Goal: Participate in discussion: Engage in conversation with other users on a specific topic

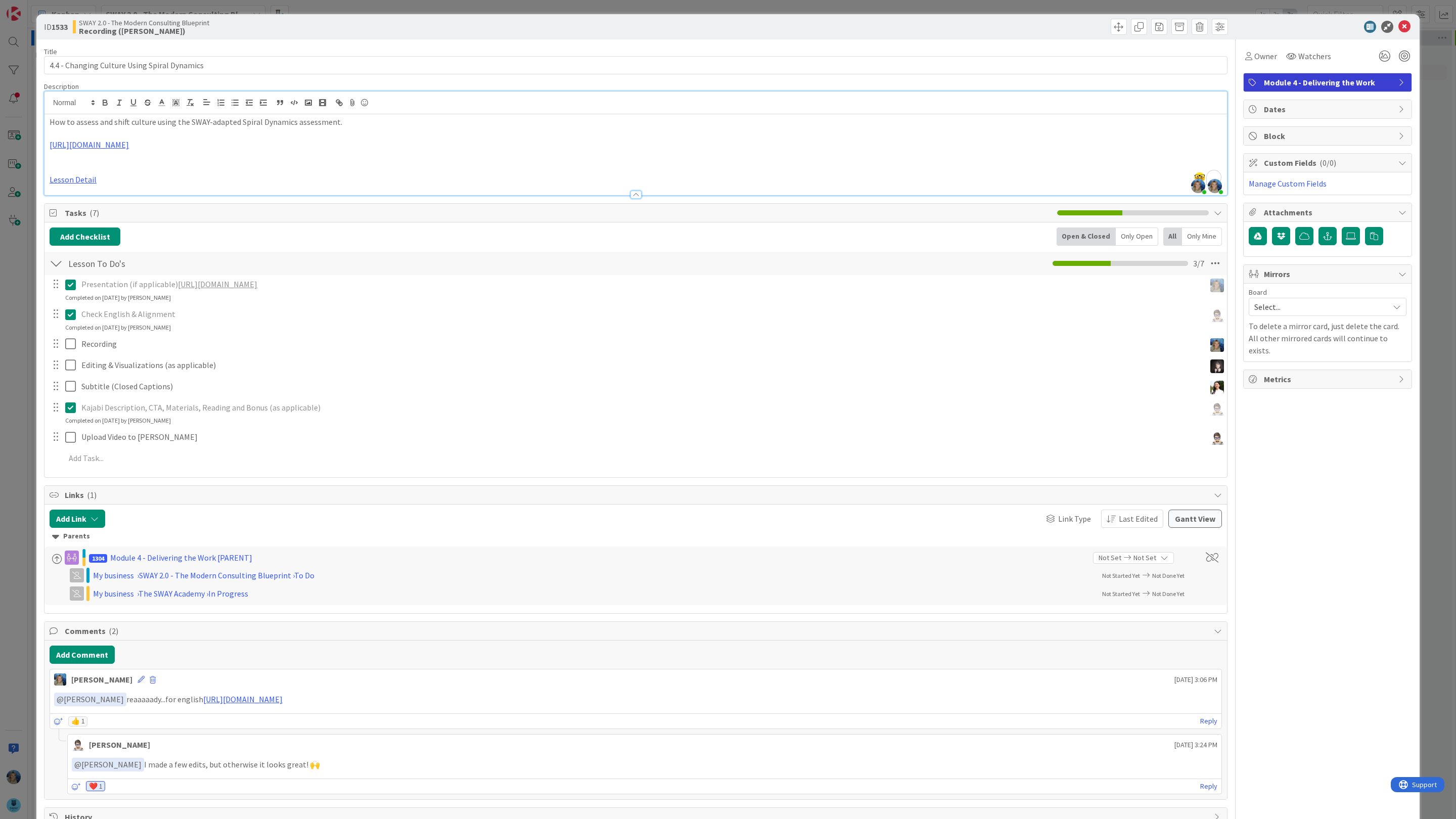
scroll to position [0, 115]
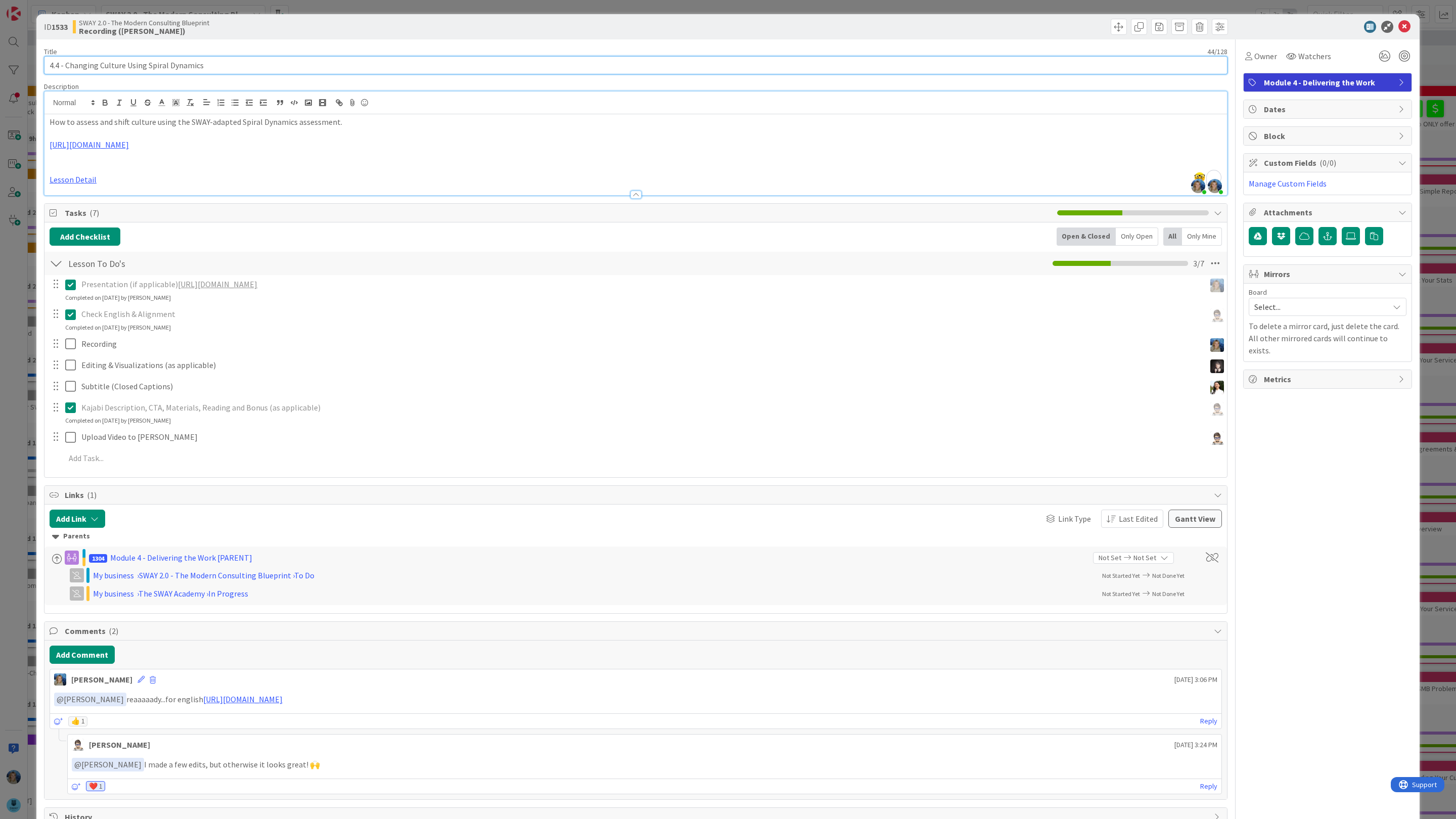
drag, startPoint x: 215, startPoint y: 64, endPoint x: 38, endPoint y: 63, distance: 177.0
click at [38, 63] on div "ID 1533 SWAY 2.0 - The Modern Consulting Blueprint Recording (Marina) Title 44 …" at bounding box center [728, 424] width 1384 height 820
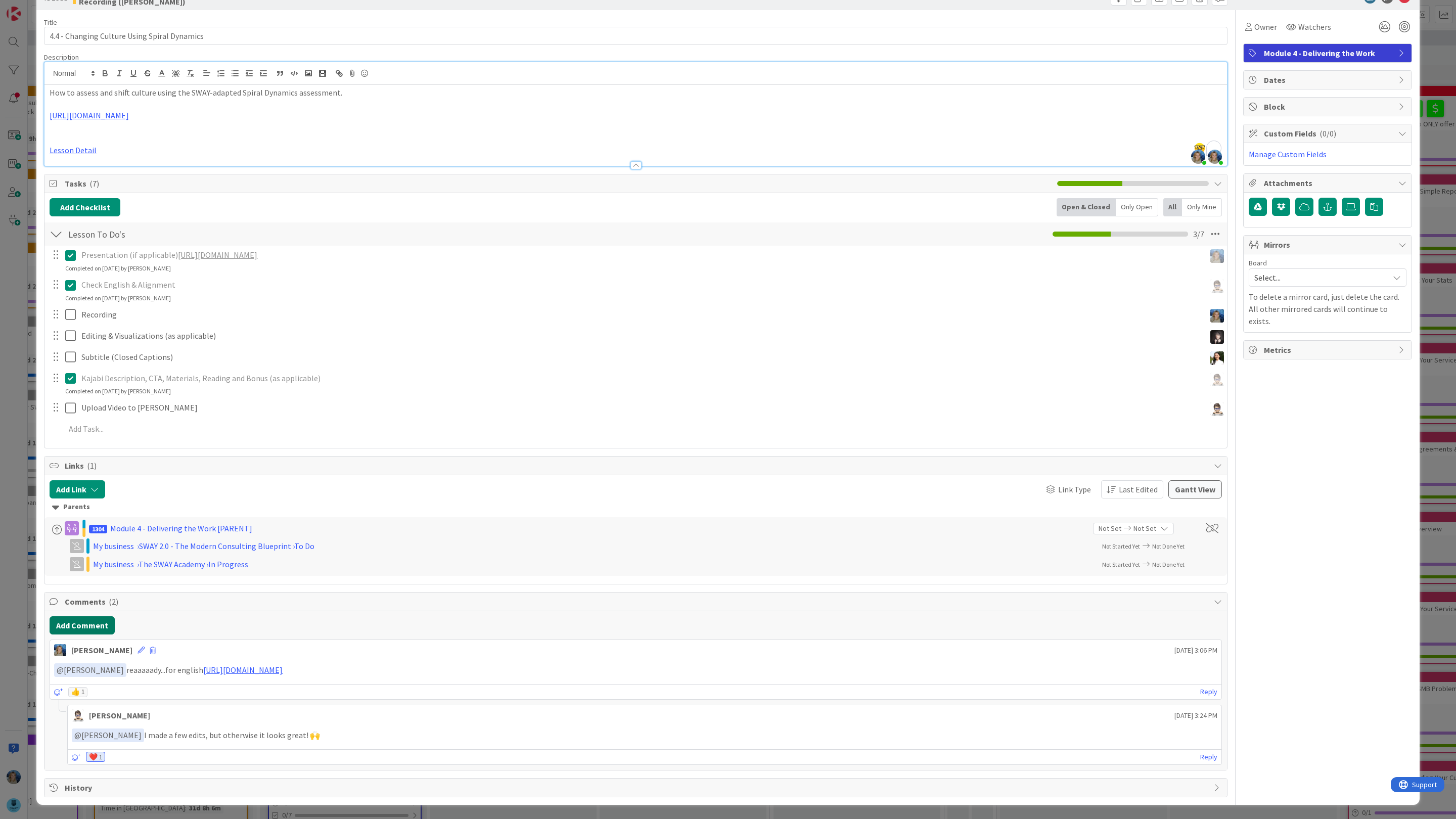
click at [90, 620] on button "Add Comment" at bounding box center [82, 625] width 66 height 18
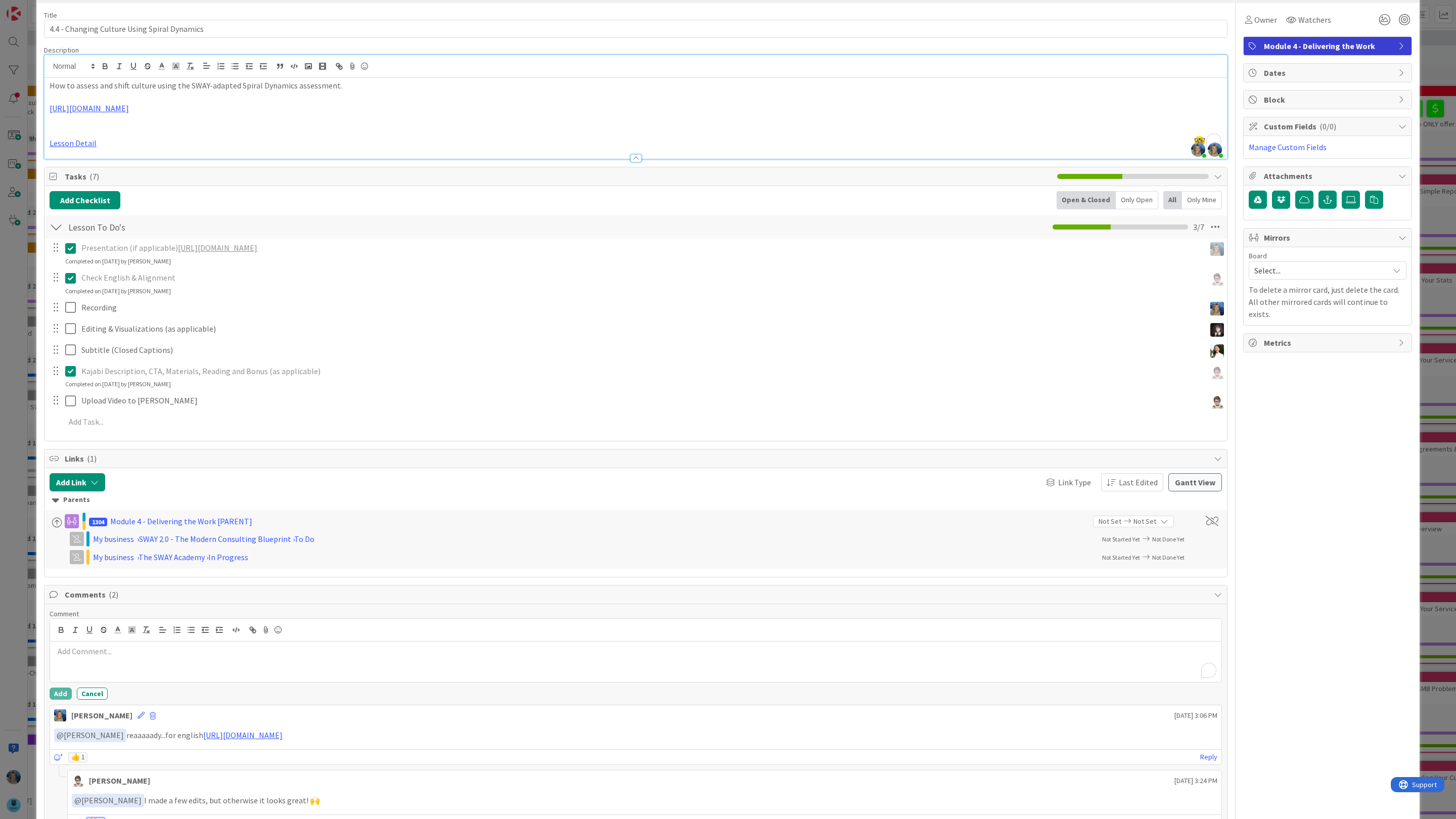
click at [95, 664] on div "To enrich screen reader interactions, please activate Accessibility in Grammarl…" at bounding box center [636, 661] width 1172 height 40
click at [129, 788] on li "[PERSON_NAME]" at bounding box center [135, 786] width 161 height 19
click at [265, 658] on p "﻿ @ [PERSON_NAME] ﻿ Done , 30 min, it was the most difficult lesson fir recordi…" at bounding box center [636, 653] width 1164 height 14
click at [689, 650] on p "﻿ @ [PERSON_NAME] ﻿ Done, 30 min, it was the most challenging lesson for record…" at bounding box center [636, 653] width 1164 height 14
click at [680, 658] on p "﻿ @ [PERSON_NAME] ﻿ Done, 30 min, it was the most challenging lesson for record…" at bounding box center [636, 653] width 1164 height 14
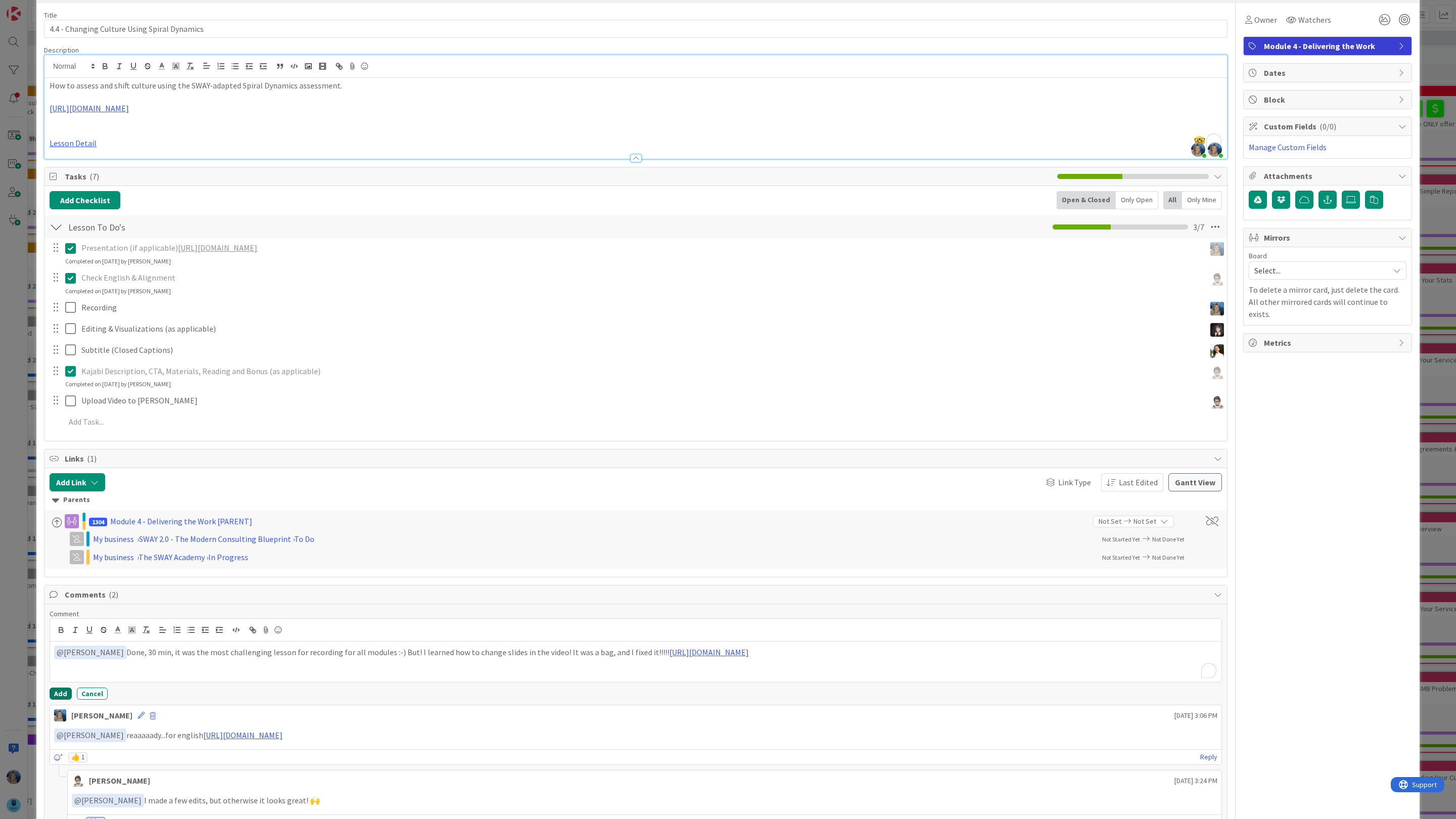
click at [57, 694] on button "Add" at bounding box center [60, 694] width 22 height 12
click at [1266, 16] on span "Owner" at bounding box center [1266, 20] width 23 height 12
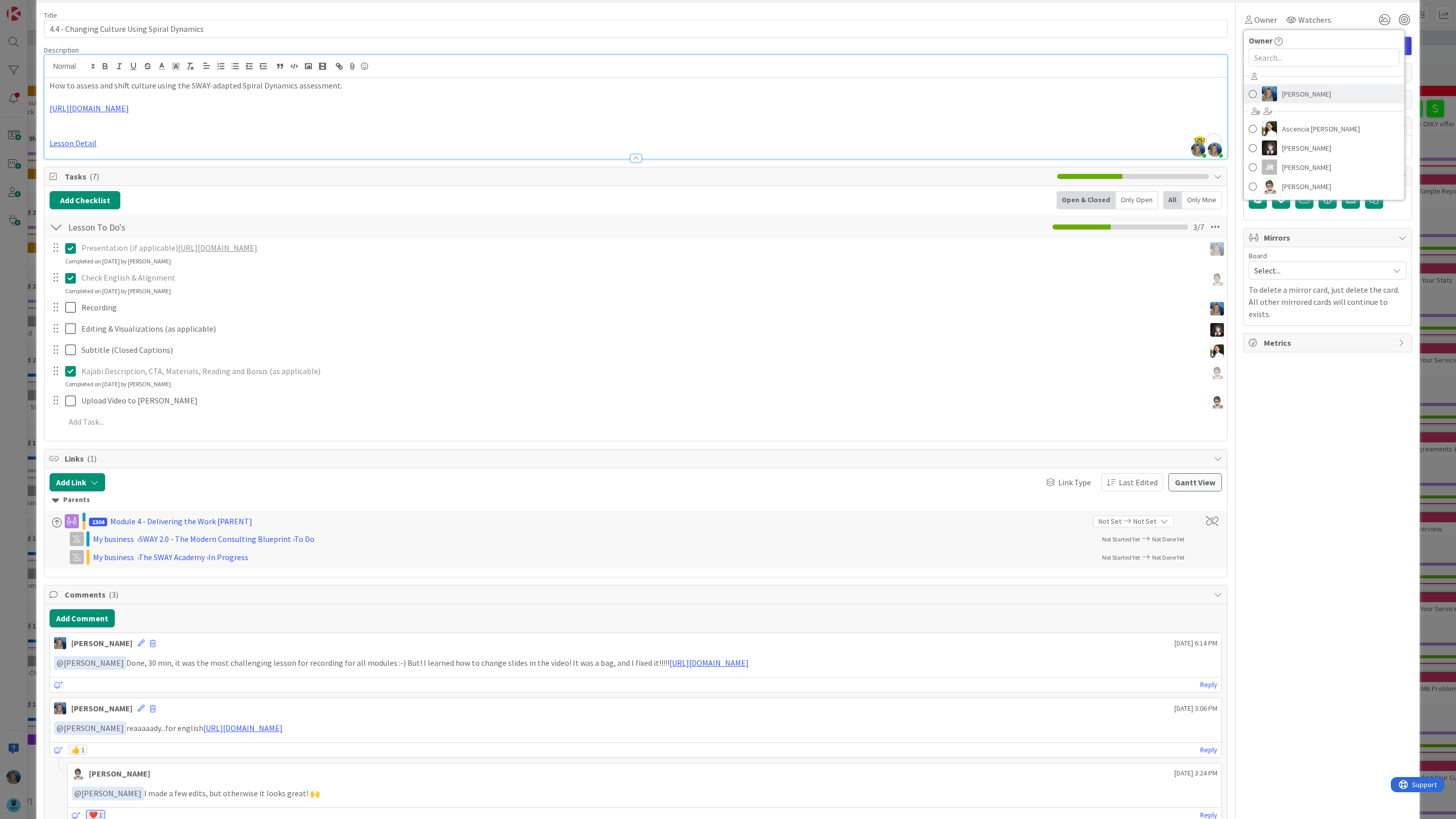
click at [1285, 95] on span "[PERSON_NAME]" at bounding box center [1307, 94] width 49 height 15
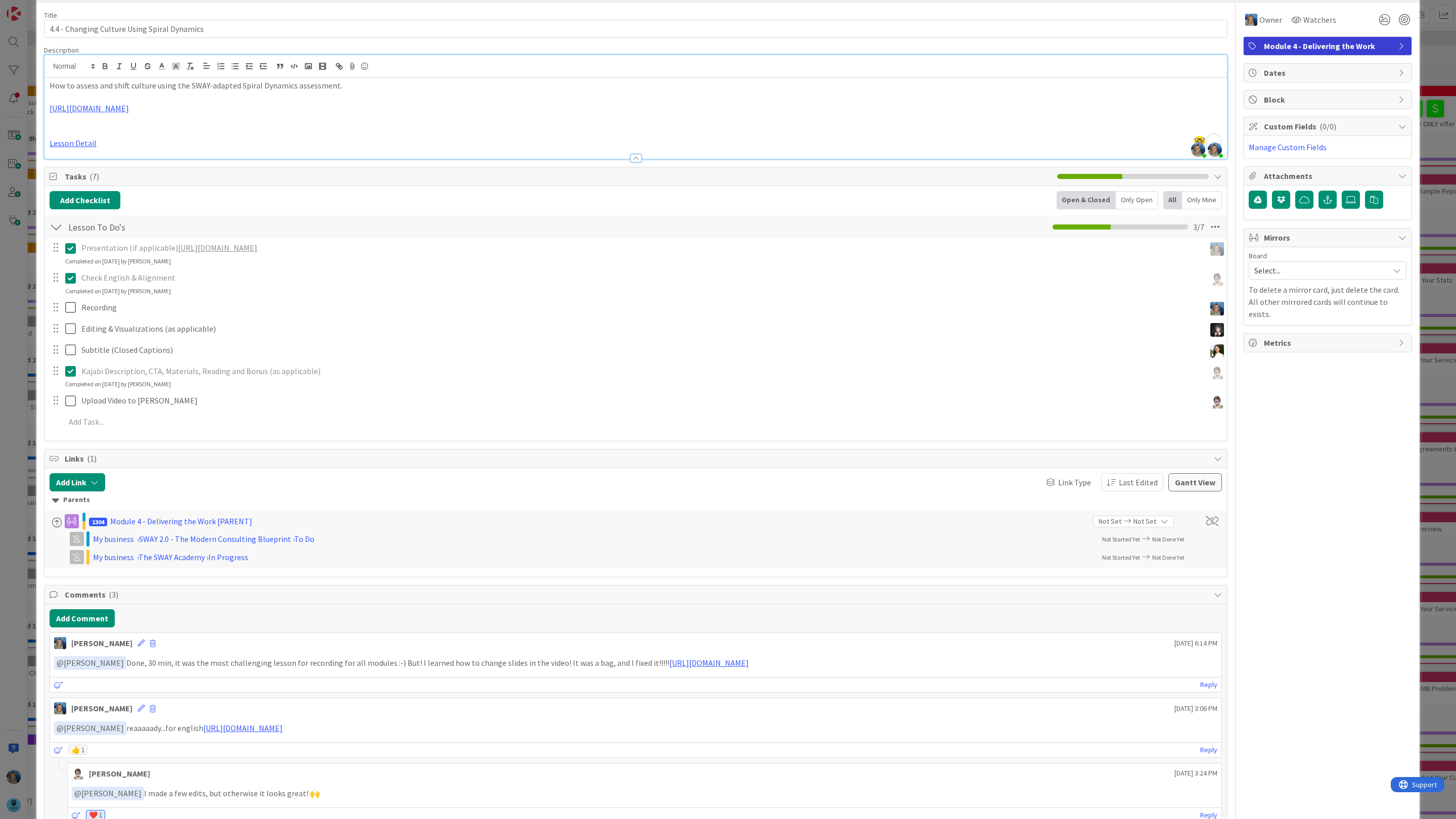
click at [1424, 63] on div "ID 1533 SWAY 2.0 - The Modern Consulting Blueprint Recording (Marina) Title 44 …" at bounding box center [728, 410] width 1456 height 819
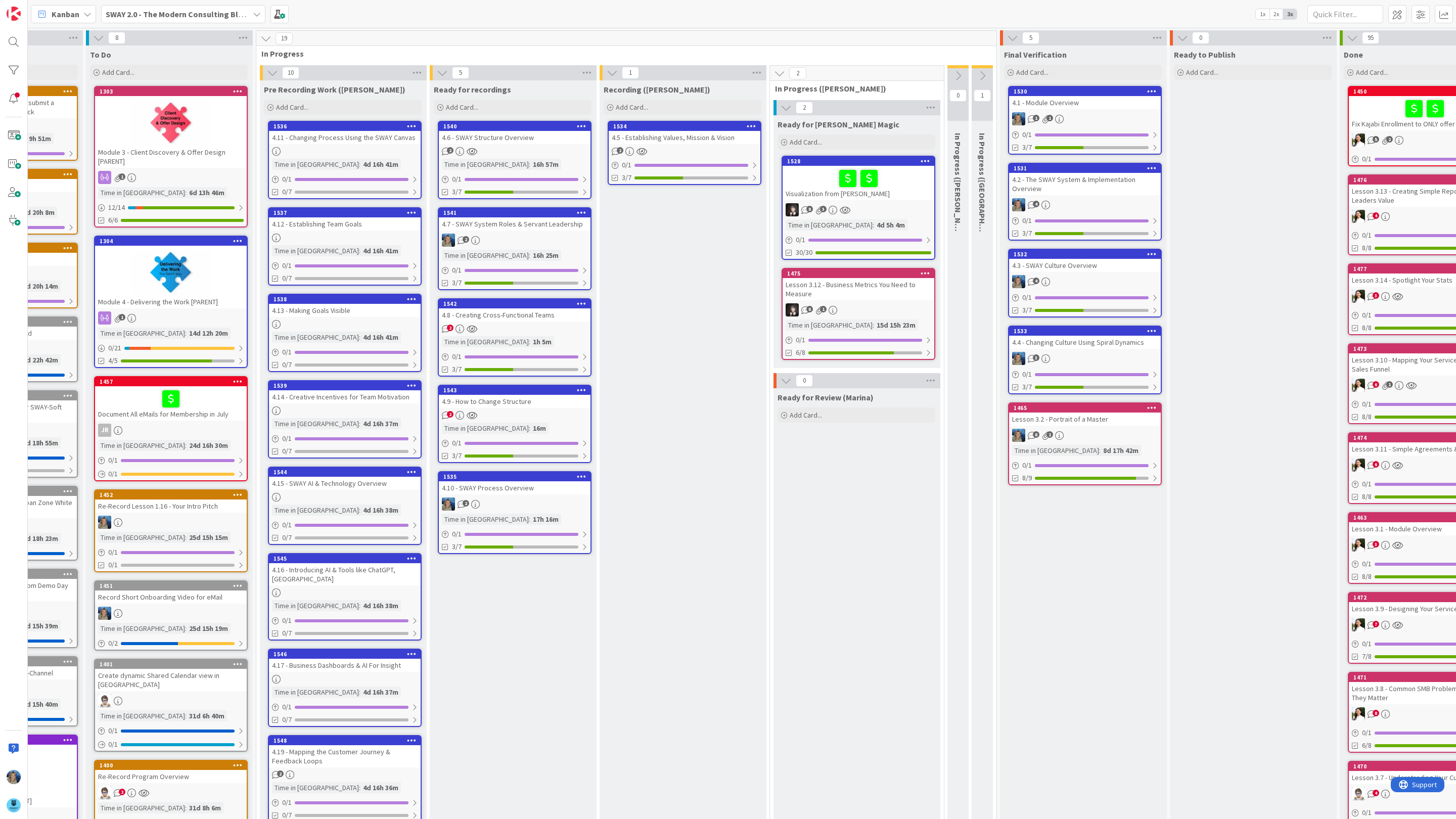
click at [500, 328] on div "2" at bounding box center [514, 329] width 152 height 8
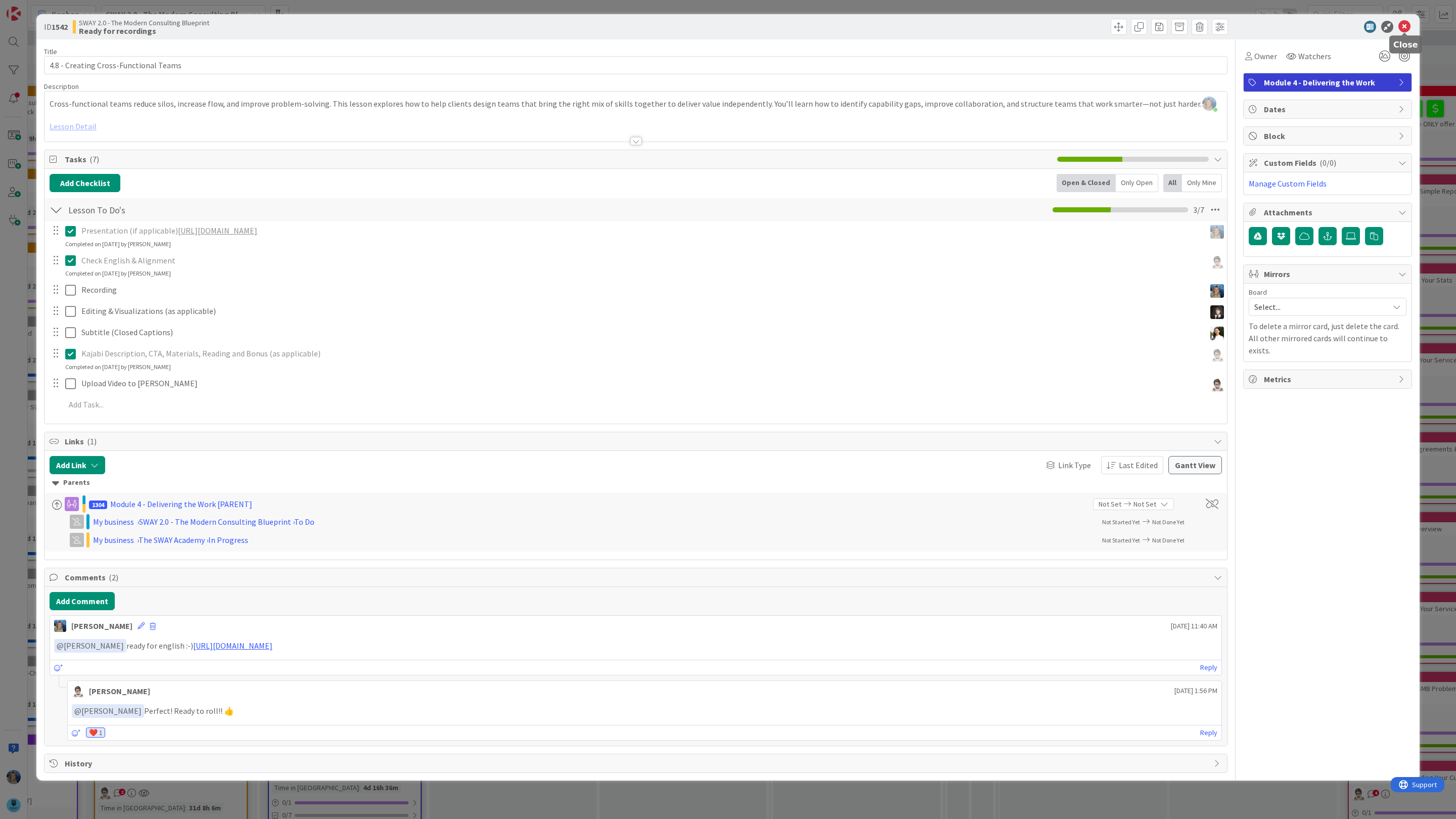
click at [1405, 27] on icon at bounding box center [1405, 27] width 12 height 12
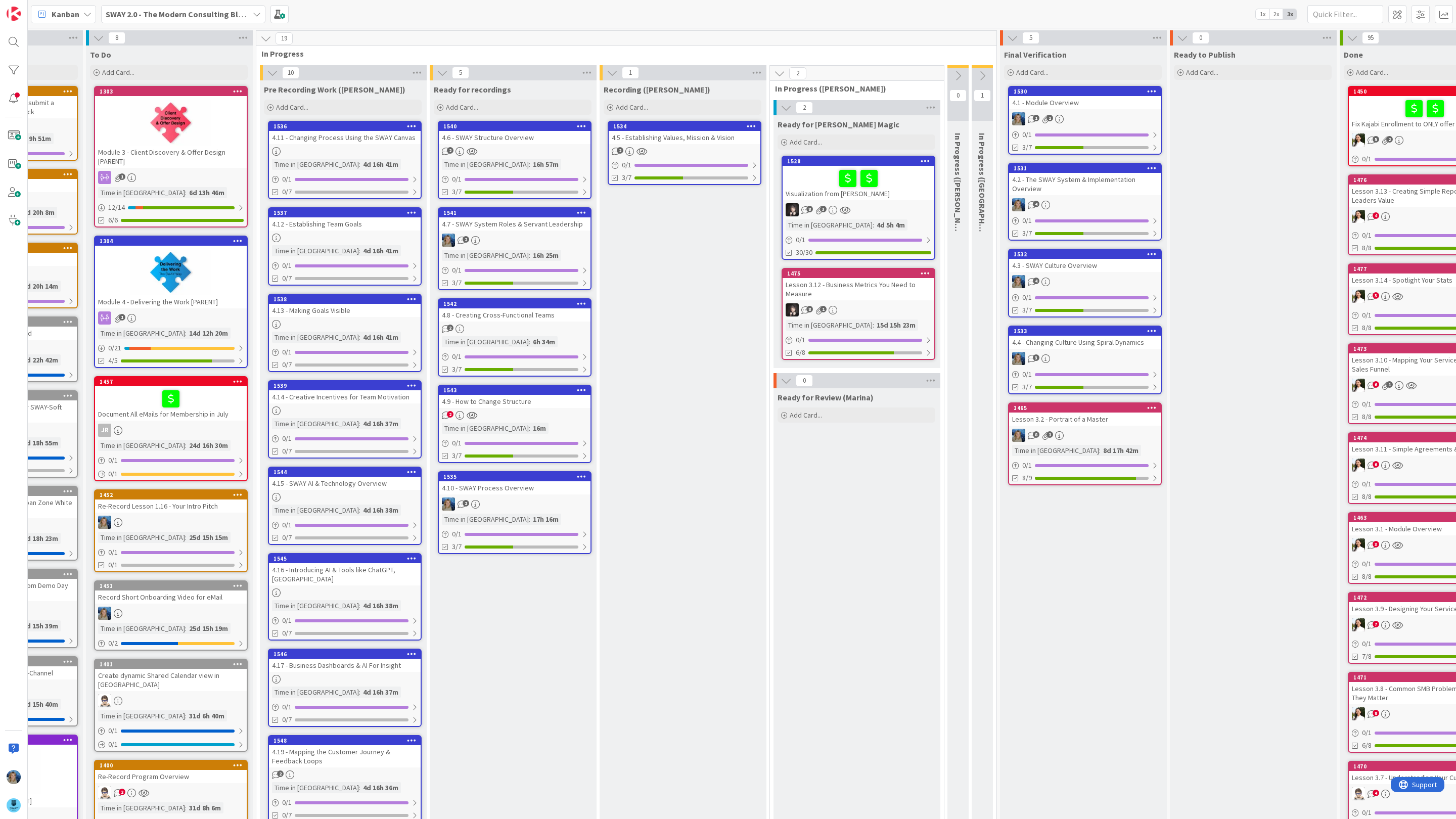
click at [561, 399] on div "4.9 - How to Change Structure" at bounding box center [514, 401] width 152 height 13
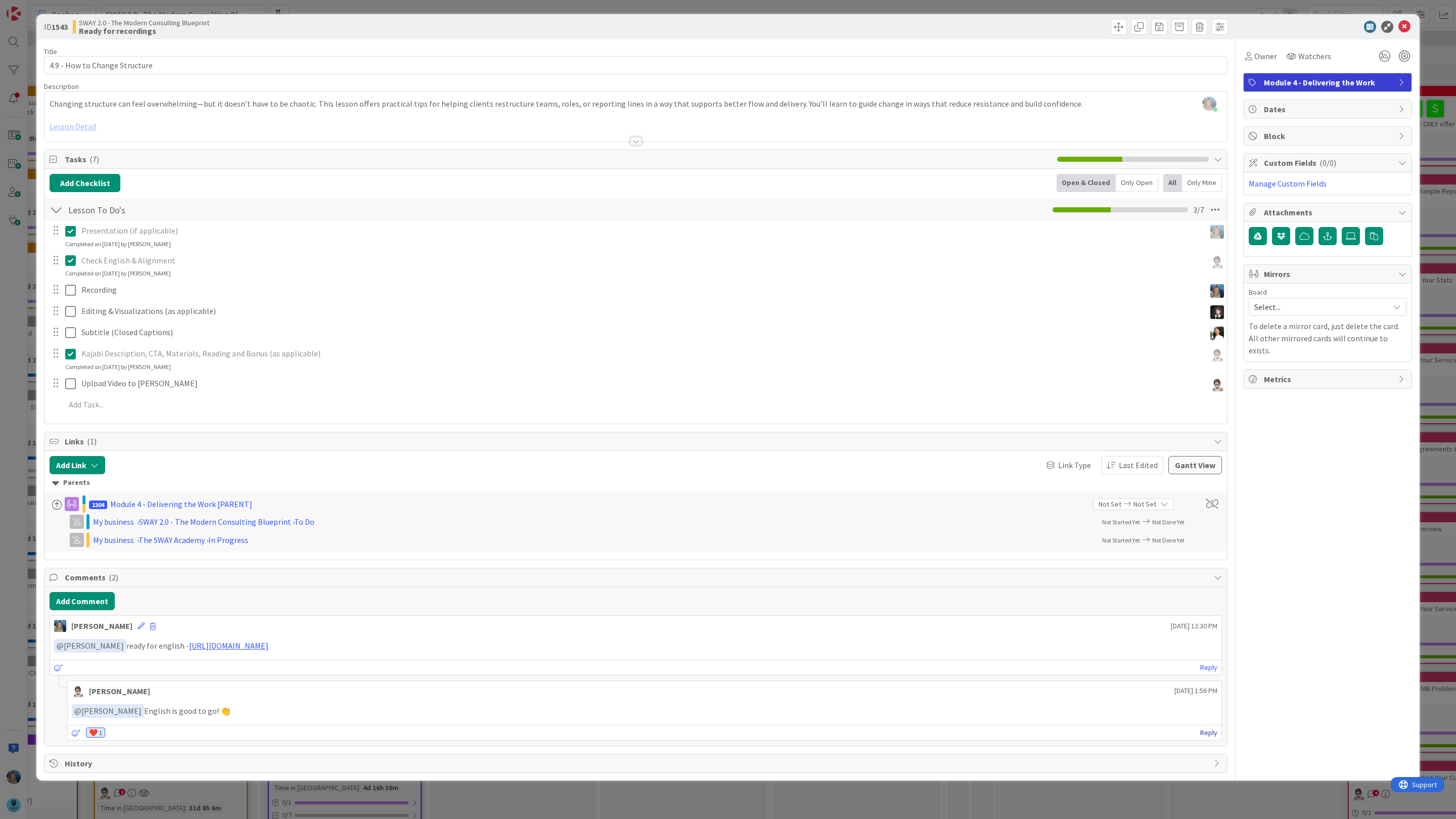
click at [1212, 737] on link "Reply" at bounding box center [1209, 733] width 18 height 13
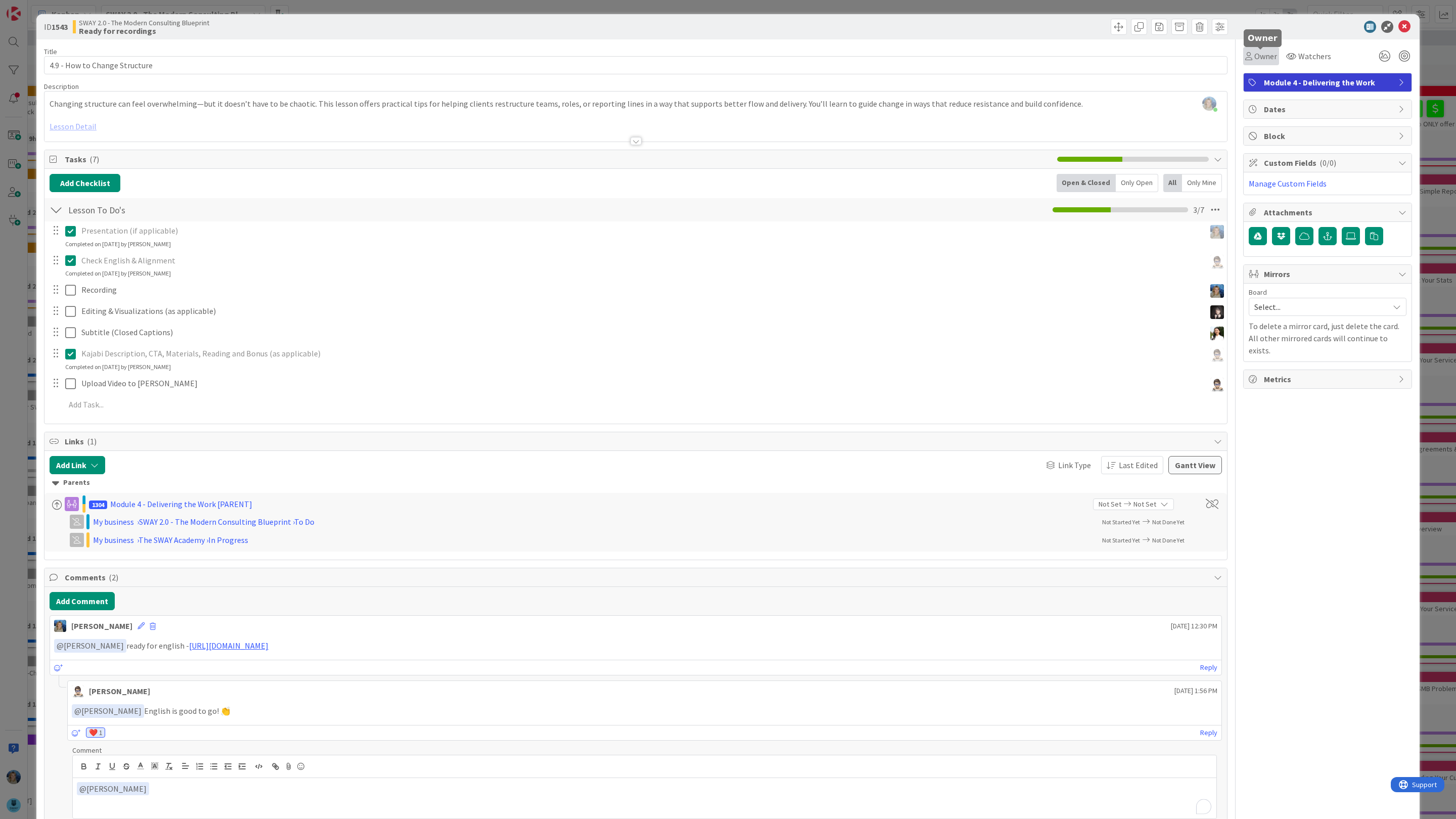
click at [1265, 51] on span "Owner" at bounding box center [1266, 56] width 23 height 12
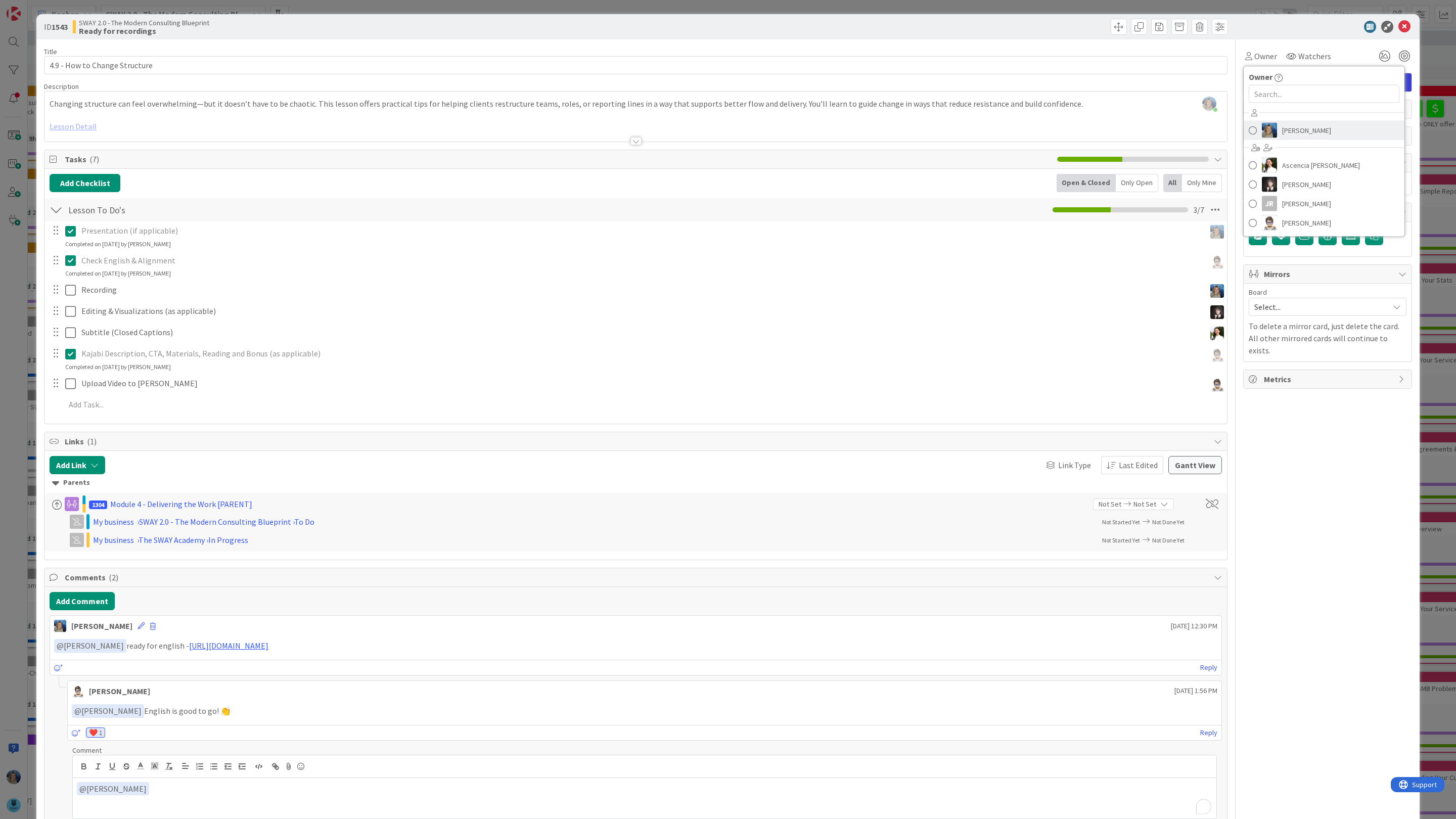
click at [1282, 134] on span "[PERSON_NAME]" at bounding box center [1307, 130] width 49 height 15
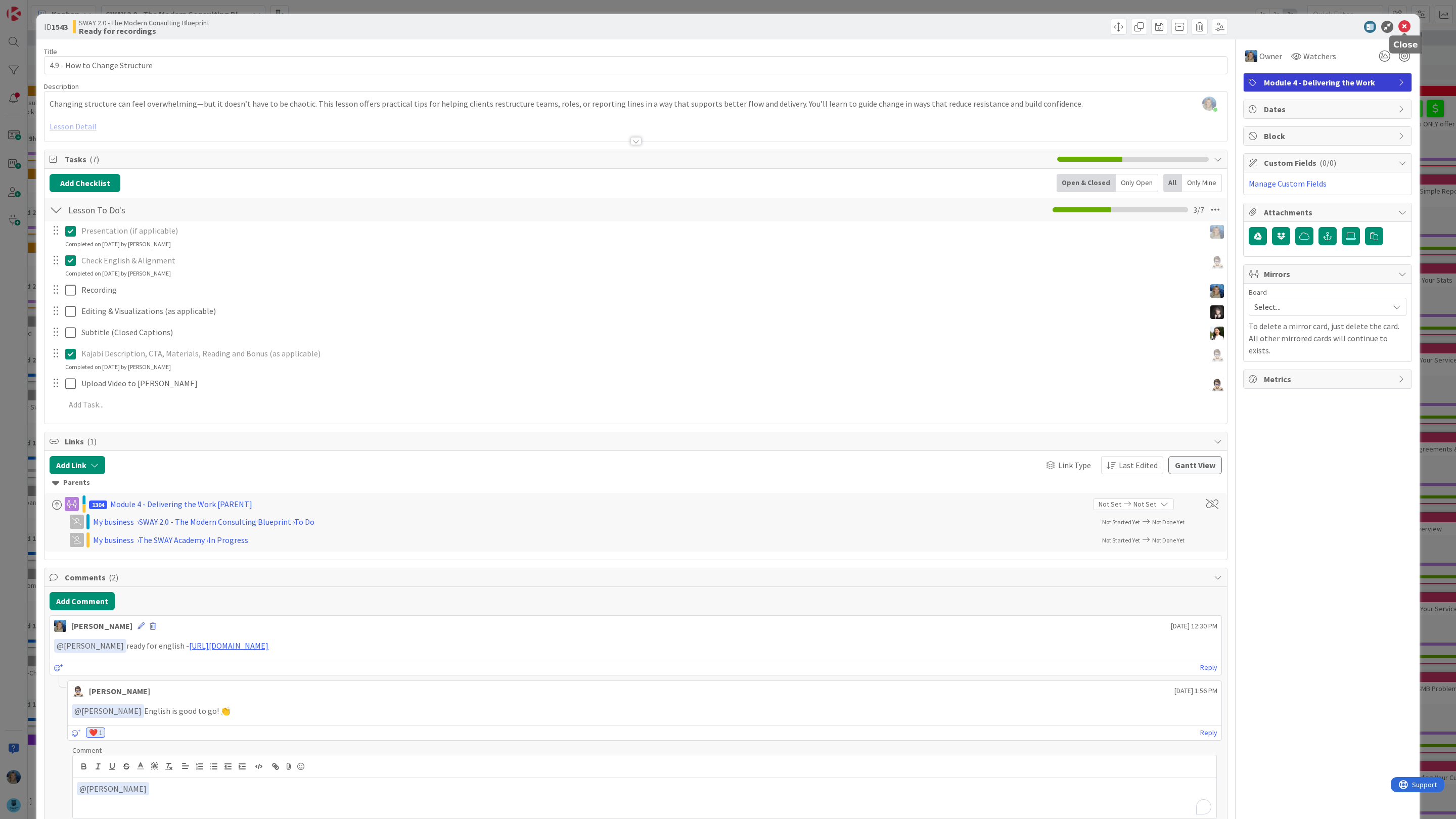
click at [1406, 24] on icon at bounding box center [1405, 27] width 12 height 12
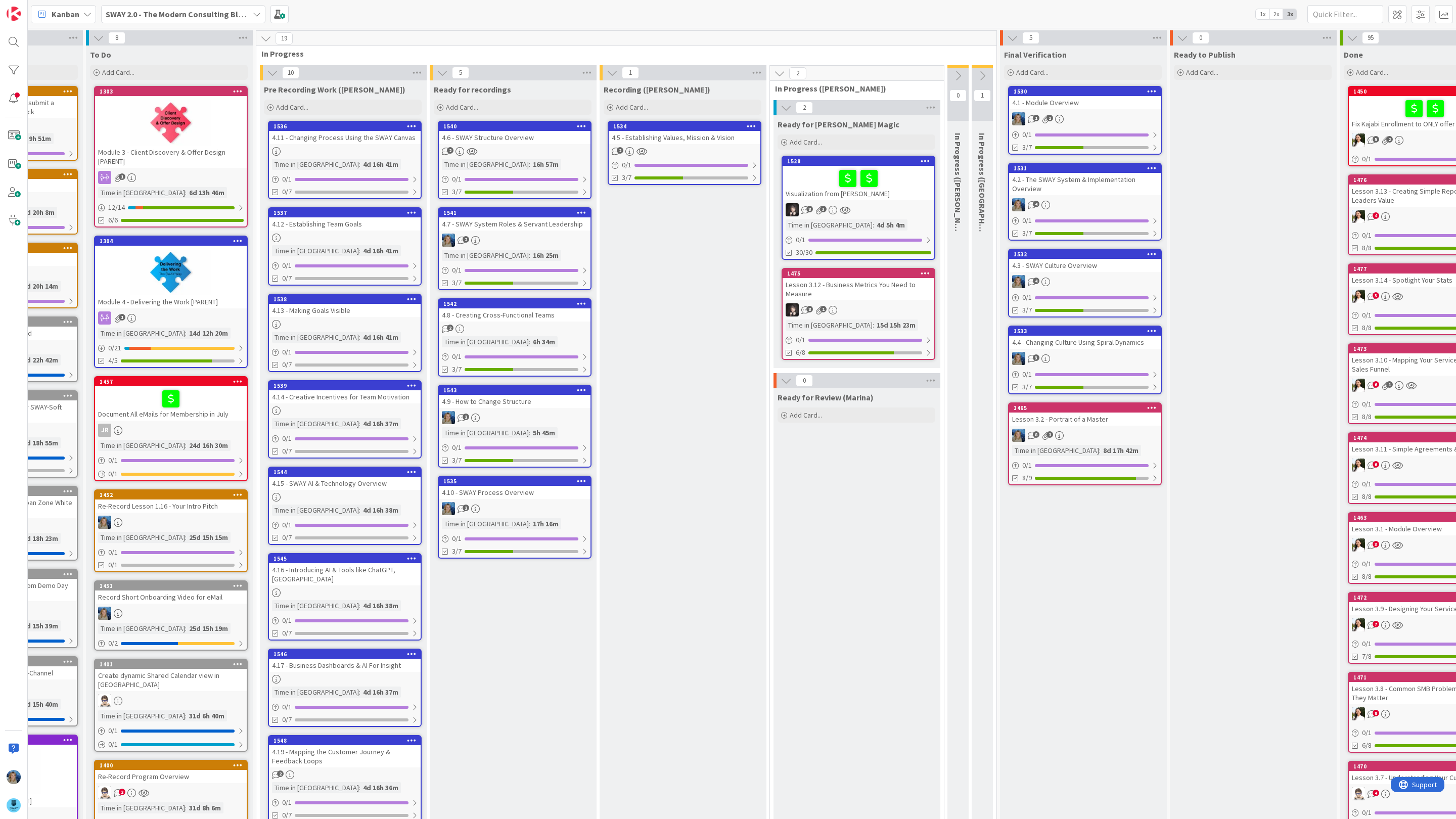
click at [688, 143] on div "4.5 - Establishing Values, Mission & Vision" at bounding box center [684, 137] width 152 height 13
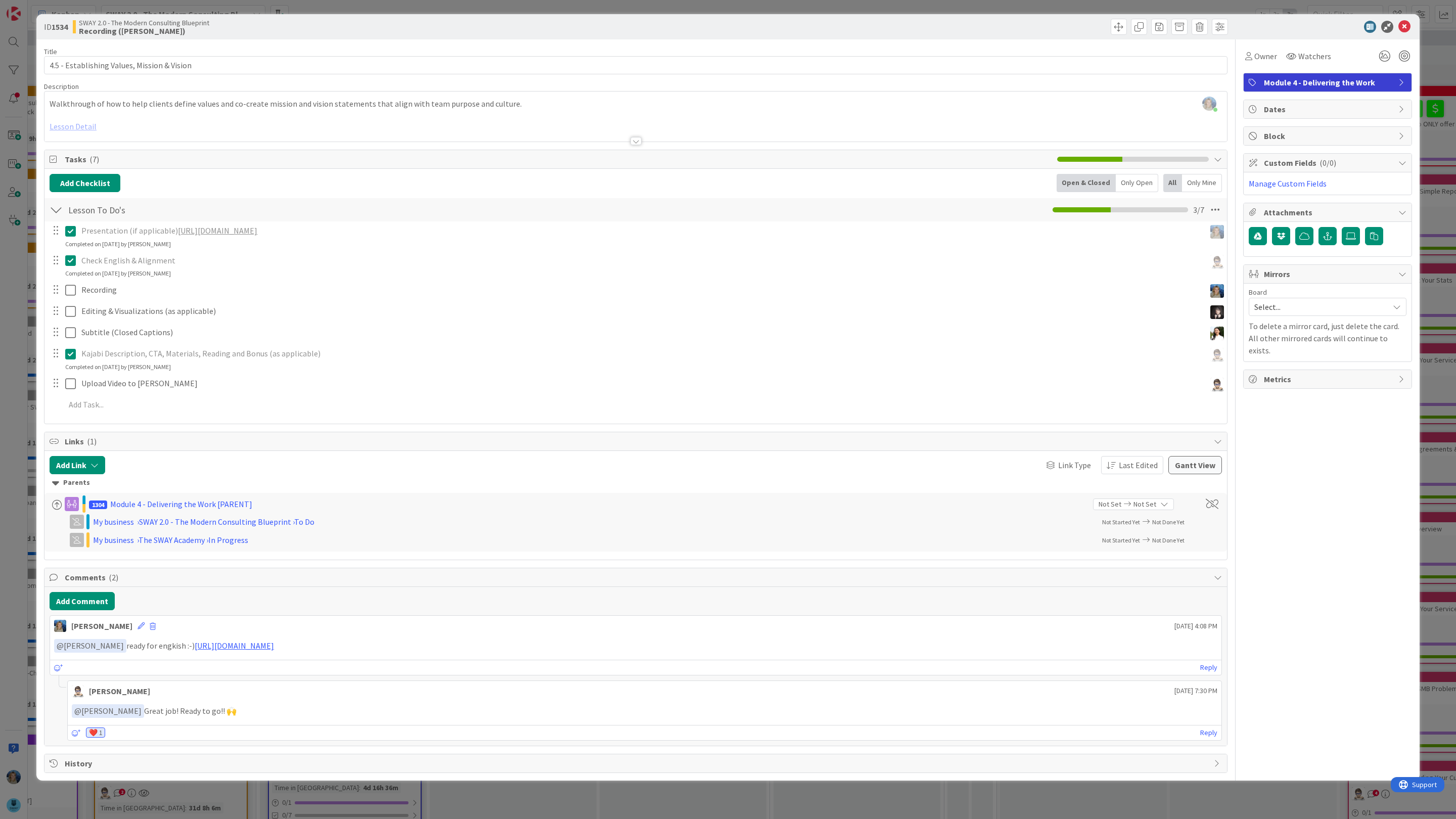
click at [227, 230] on link "[URL][DOMAIN_NAME]" at bounding box center [217, 230] width 79 height 10
click at [1406, 21] on icon at bounding box center [1405, 27] width 12 height 12
